Goal: Navigation & Orientation: Find specific page/section

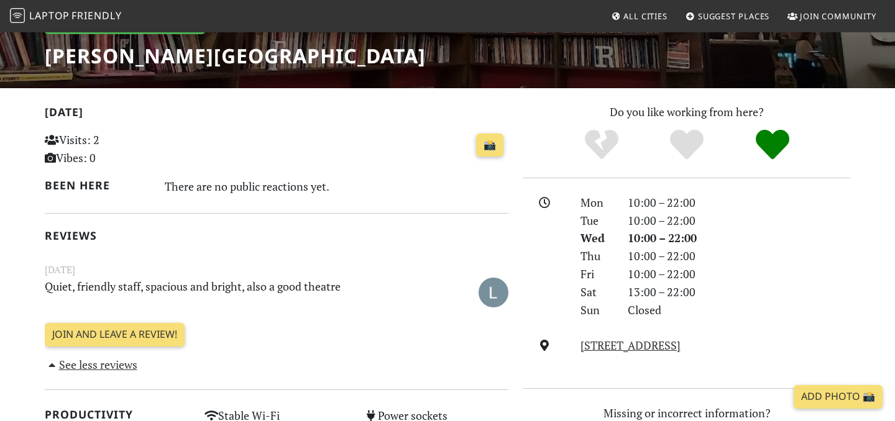
scroll to position [199, 0]
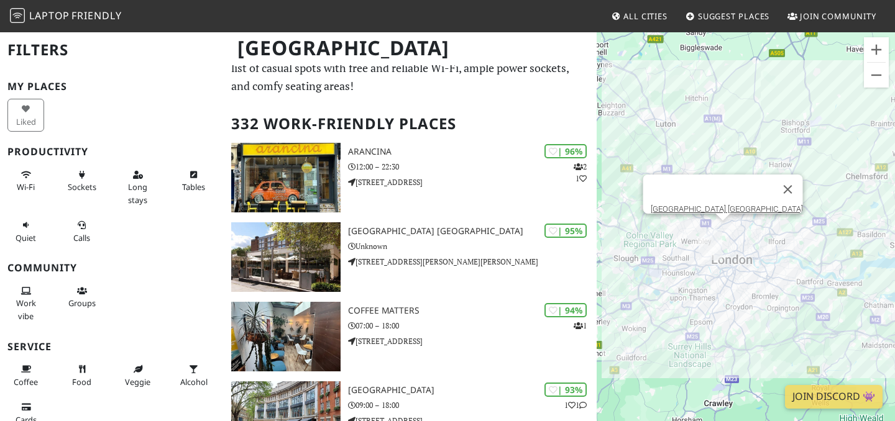
scroll to position [45, 0]
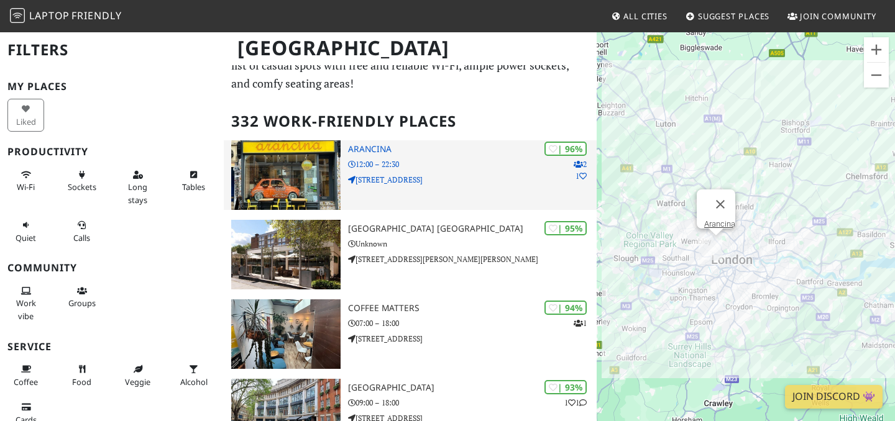
click at [501, 175] on p "[STREET_ADDRESS]" at bounding box center [472, 180] width 248 height 12
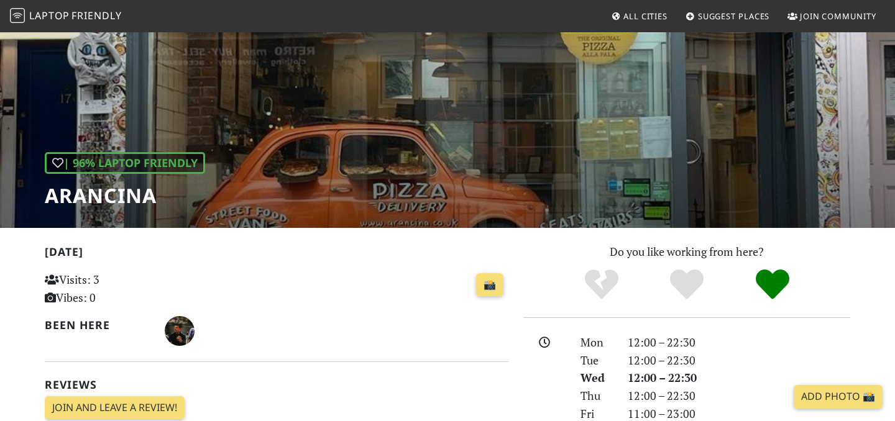
scroll to position [65, 0]
